Goal: Information Seeking & Learning: Learn about a topic

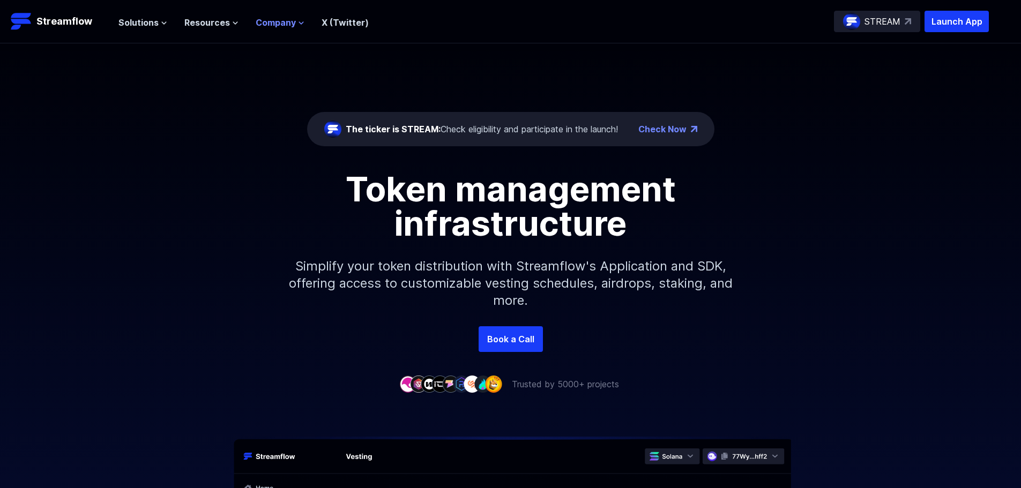
click at [283, 18] on span "Company" at bounding box center [276, 22] width 40 height 13
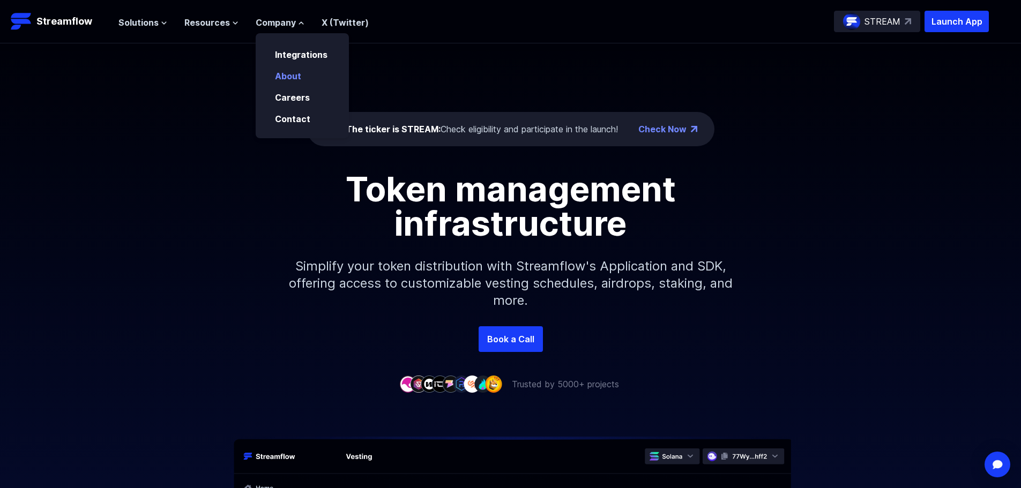
click at [290, 79] on link "About" at bounding box center [288, 76] width 26 height 11
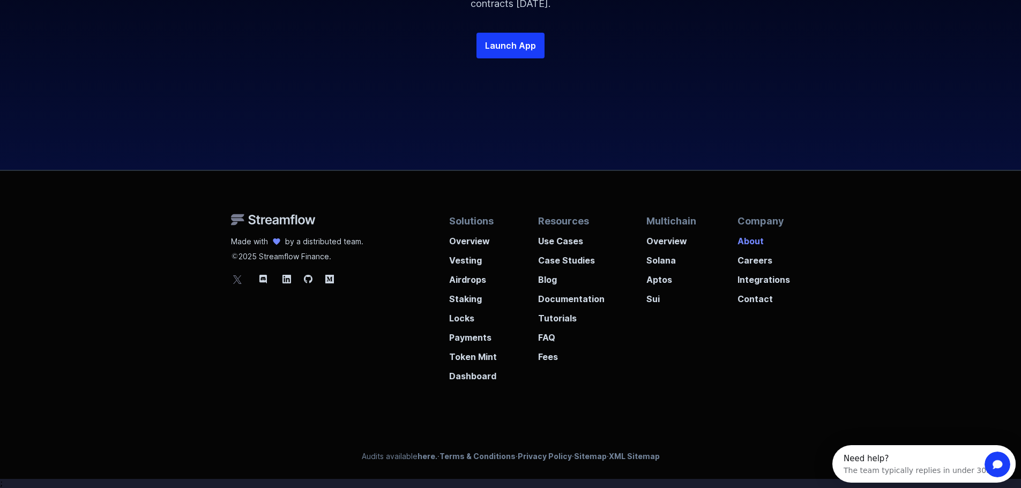
click at [761, 244] on p "About" at bounding box center [764, 237] width 53 height 19
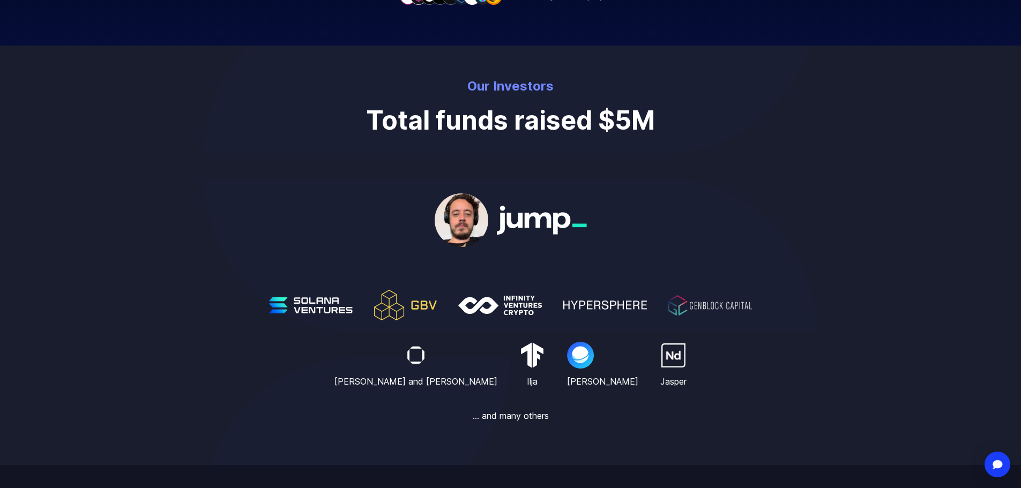
scroll to position [329, 0]
click at [466, 234] on img at bounding box center [462, 220] width 54 height 60
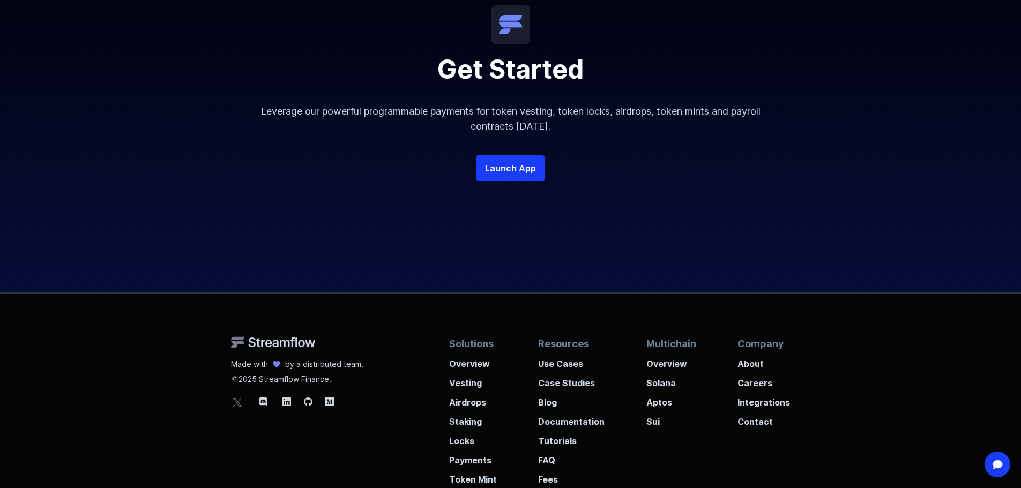
scroll to position [2210, 0]
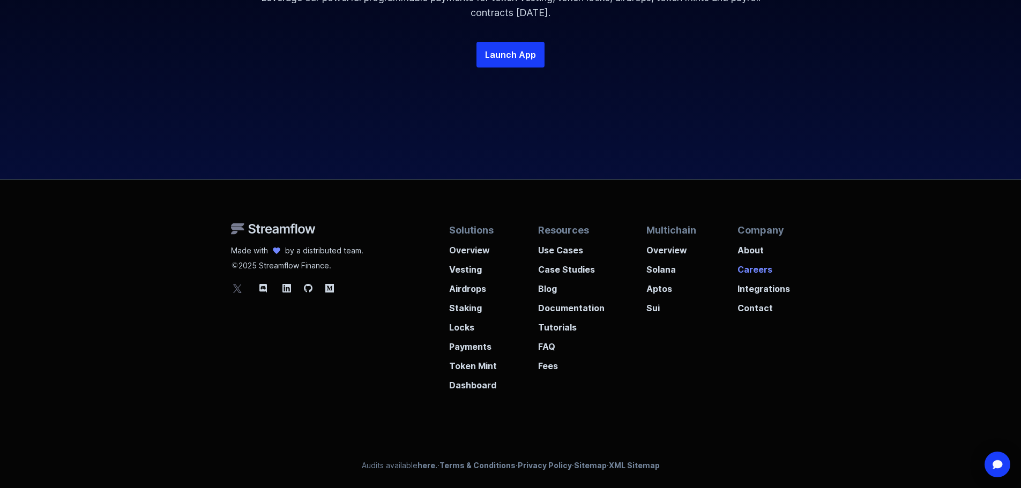
click at [747, 271] on p "Careers" at bounding box center [764, 266] width 53 height 19
